Goal: Information Seeking & Learning: Learn about a topic

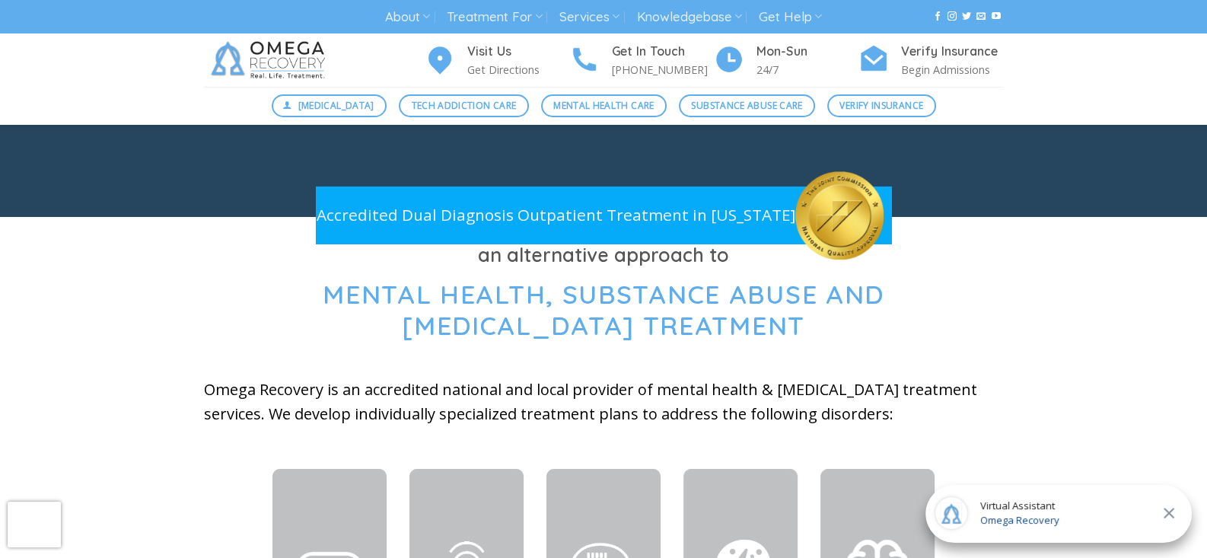
scroll to position [533, 0]
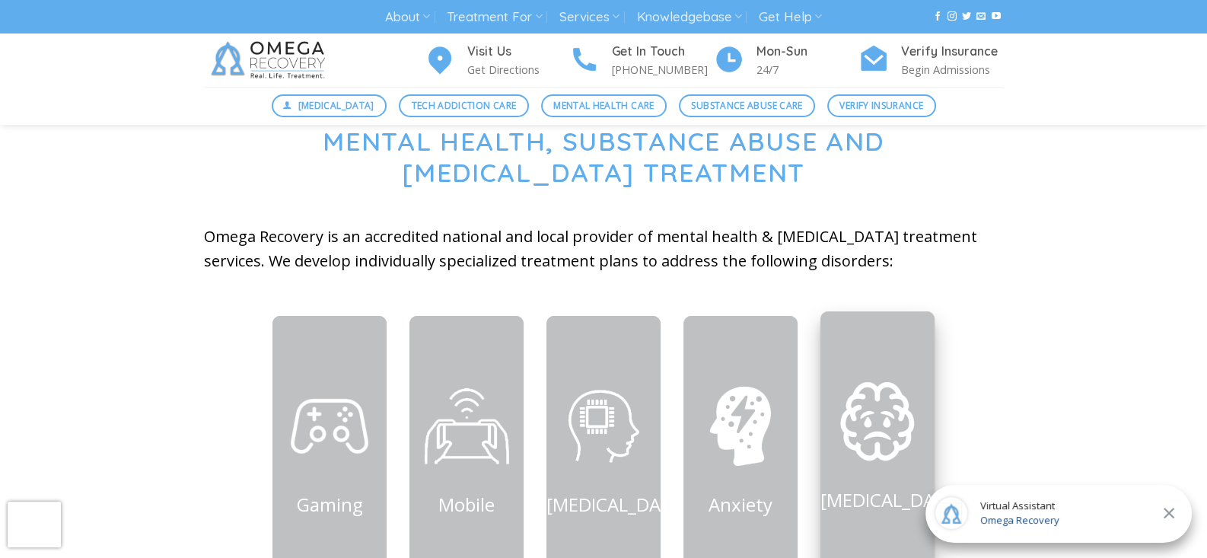
click at [879, 433] on img at bounding box center [877, 420] width 91 height 91
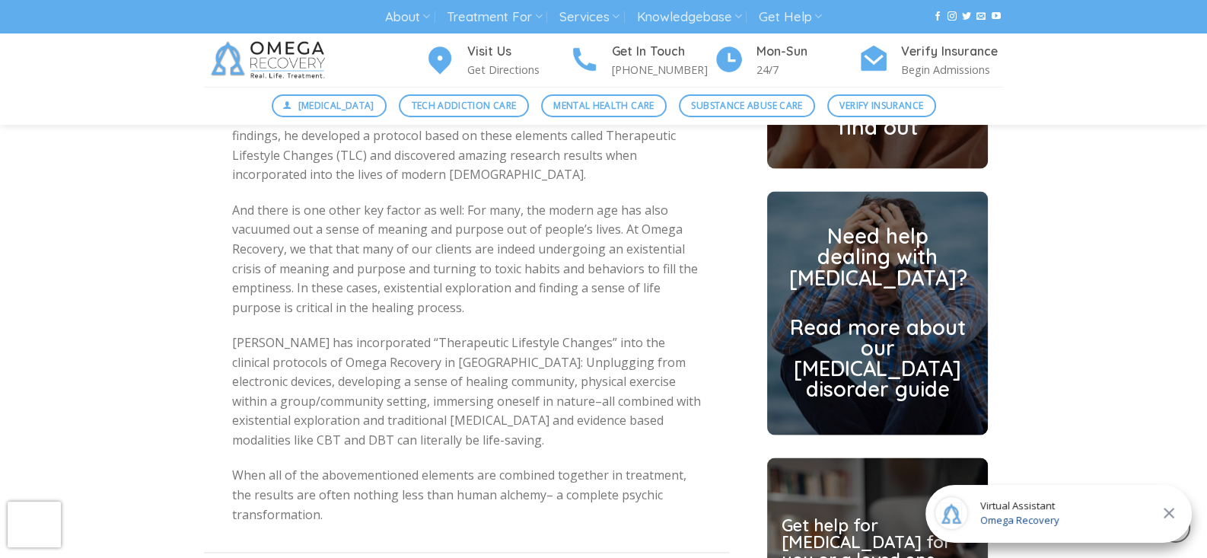
scroll to position [3654, 0]
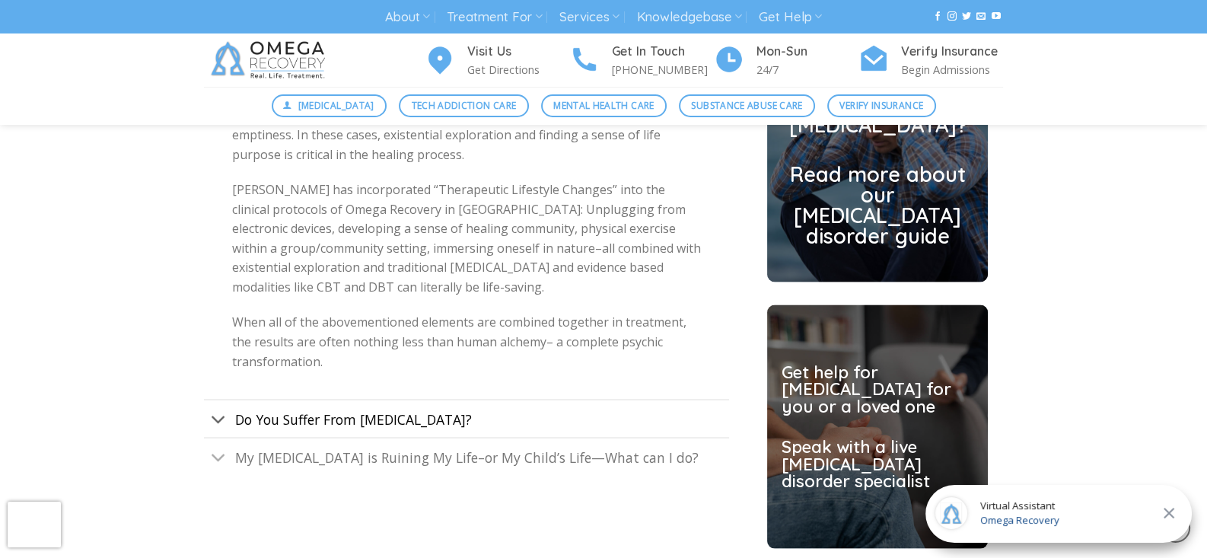
click at [415, 410] on span "Do You Suffer From Depression?" at bounding box center [352, 419] width 237 height 18
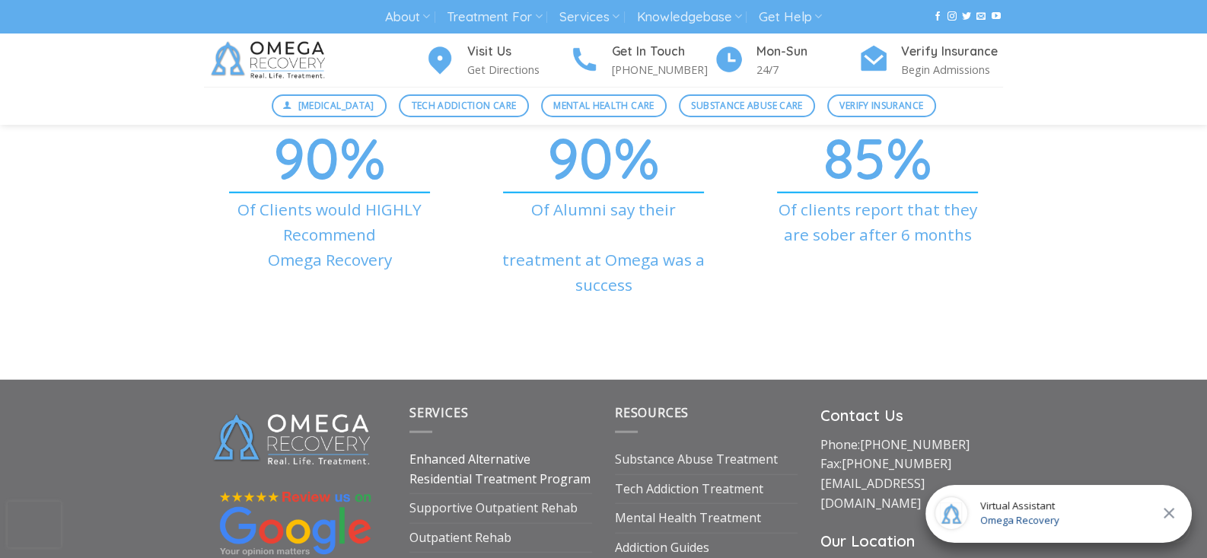
scroll to position [5099, 0]
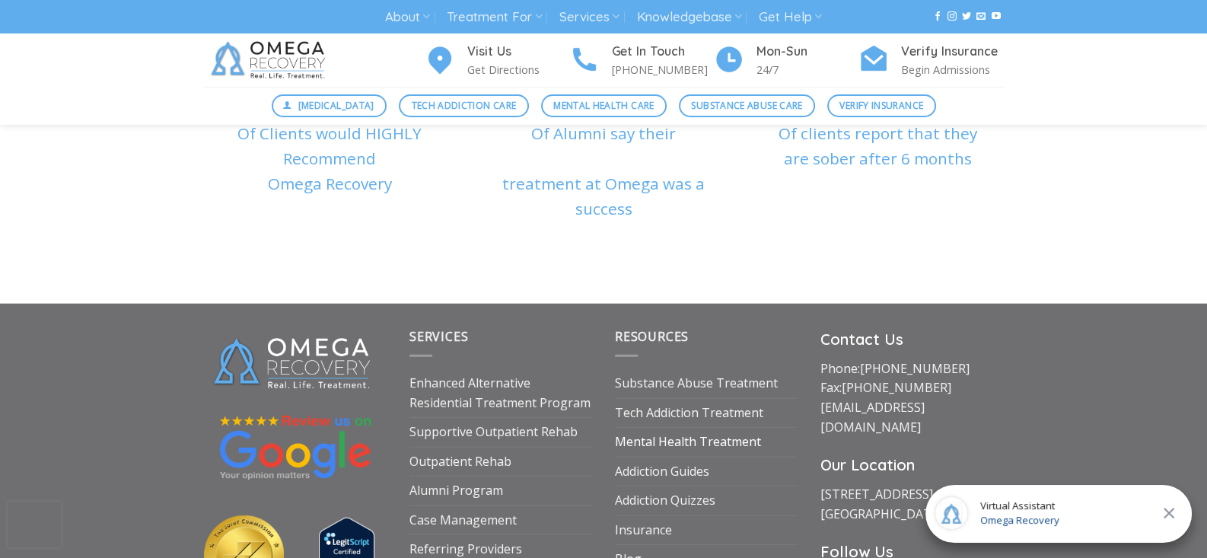
click at [674, 428] on link "Mental Health Treatment" at bounding box center [688, 442] width 146 height 29
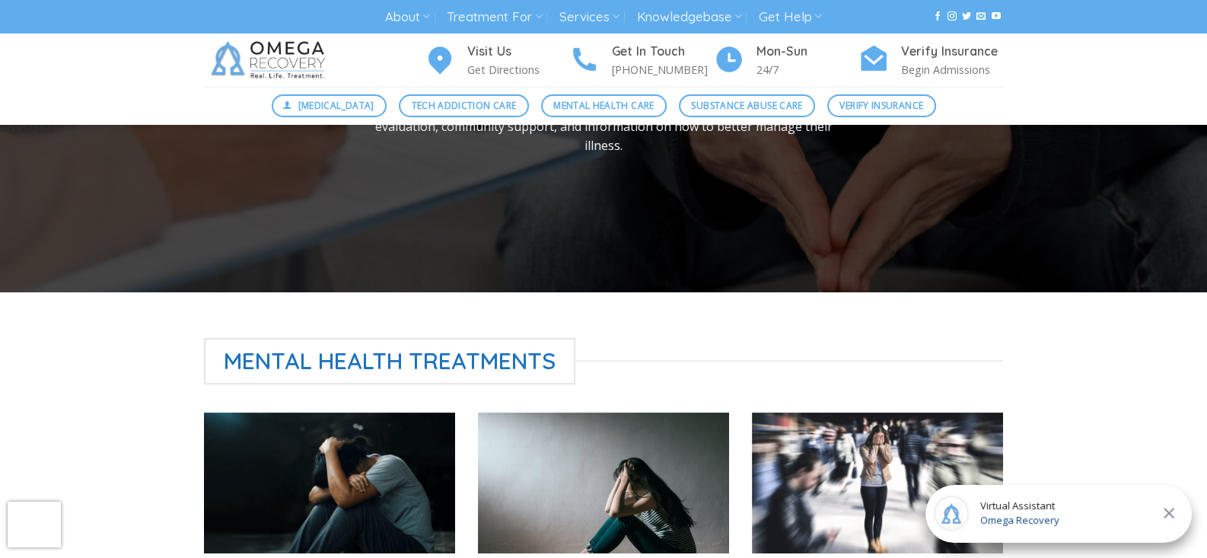
scroll to position [380, 0]
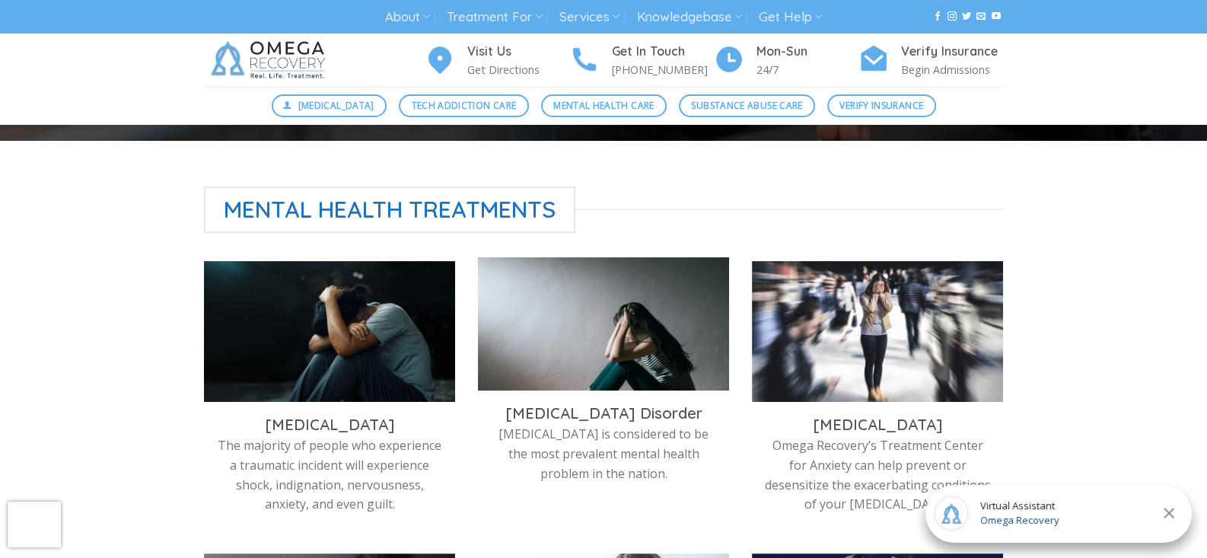
click at [587, 410] on h3 "Depression Disorder" at bounding box center [603, 413] width 228 height 20
click at [585, 367] on img at bounding box center [603, 327] width 251 height 141
